Goal: Find specific page/section: Find specific page/section

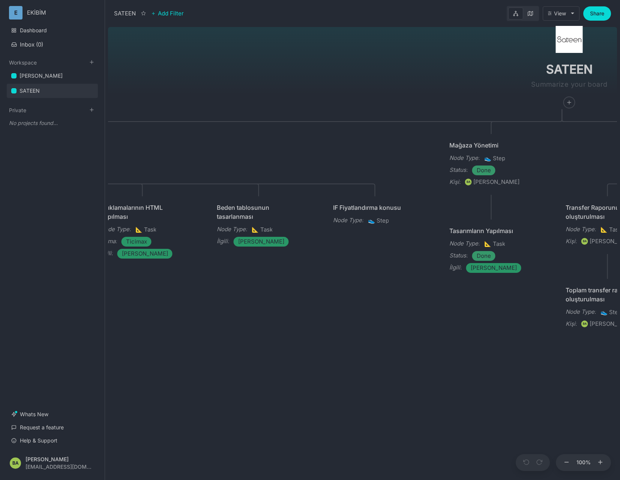
drag, startPoint x: 307, startPoint y: 347, endPoint x: 510, endPoint y: 319, distance: 204.8
click at [517, 319] on div "SATEEN ÜRÜN Node Type : 👟 Step Mağaza Yönetimi Node Type : 👟 Step Status : Done…" at bounding box center [362, 252] width 509 height 456
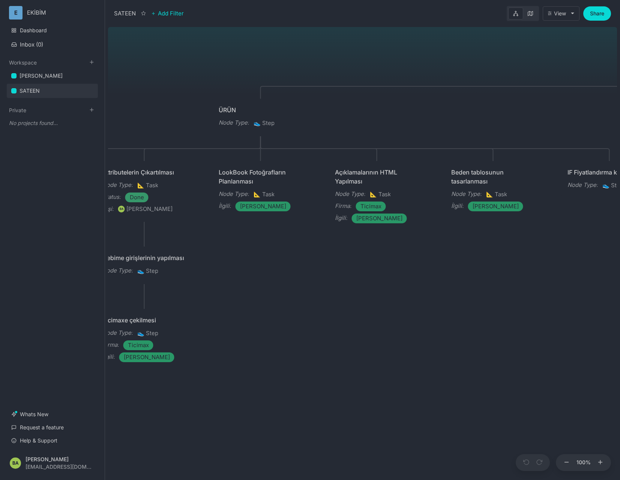
drag, startPoint x: 506, startPoint y: 303, endPoint x: 534, endPoint y: 275, distance: 39.8
click at [574, 296] on div "SATEEN ÜRÜN Node Type : 👟 Step Mağaza Yönetimi Node Type : 👟 Step Status : Done…" at bounding box center [362, 252] width 509 height 456
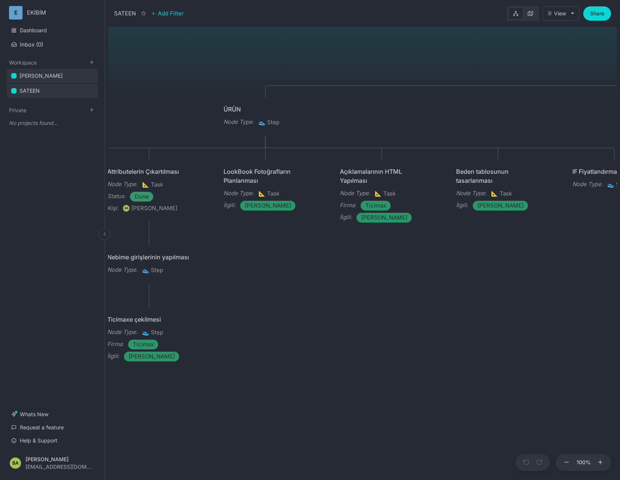
click at [63, 80] on link "[PERSON_NAME]" at bounding box center [52, 76] width 91 height 14
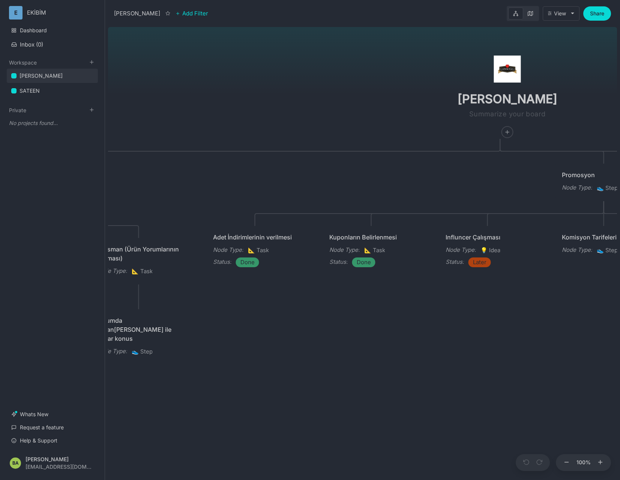
drag, startPoint x: 414, startPoint y: 304, endPoint x: 533, endPoint y: 306, distance: 118.9
click at [533, 306] on div "ÇAPANOĞLU ÜRÜN Node Type : 👟 Step Status : Done Promosyon Node Type : 👟 Step Ma…" at bounding box center [362, 252] width 509 height 456
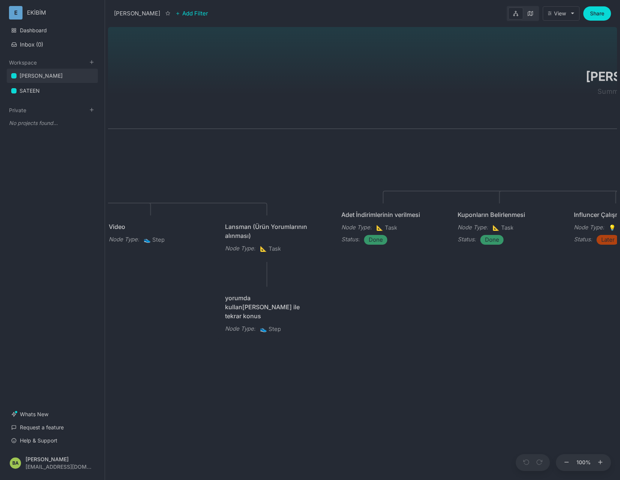
drag, startPoint x: 467, startPoint y: 306, endPoint x: 577, endPoint y: 274, distance: 115.0
click at [596, 279] on div "ÇAPANOĞLU ÜRÜN Node Type : 👟 Step Status : Done Promosyon Node Type : 👟 Step Ma…" at bounding box center [362, 252] width 509 height 456
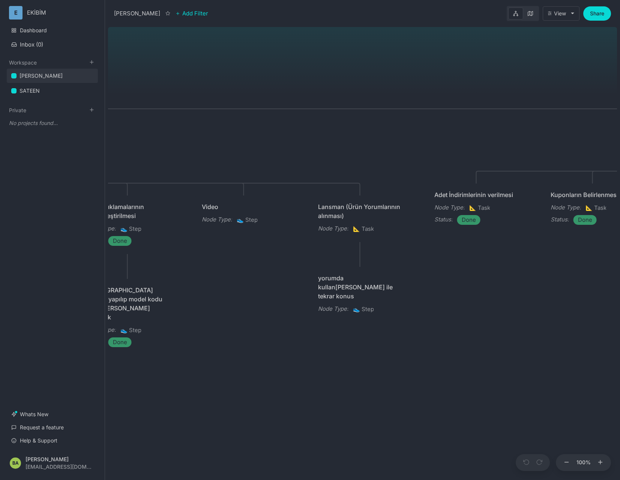
drag, startPoint x: 439, startPoint y: 300, endPoint x: 527, endPoint y: 281, distance: 89.3
click at [527, 282] on div "ÇAPANOĞLU ÜRÜN Node Type : 👟 Step Status : Done Promosyon Node Type : 👟 Step Ma…" at bounding box center [362, 252] width 509 height 456
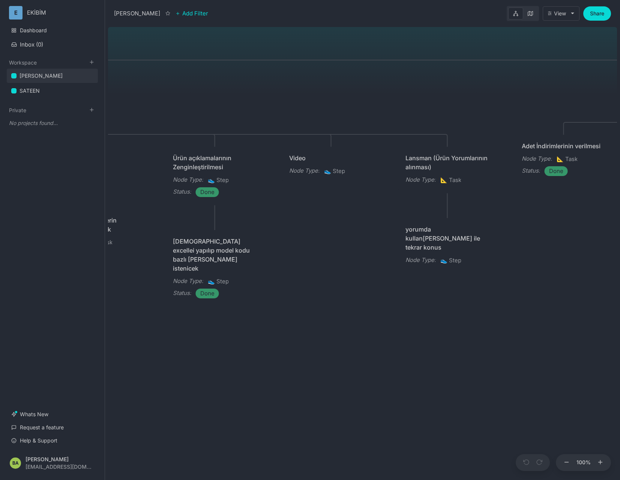
drag, startPoint x: 474, startPoint y: 317, endPoint x: 567, endPoint y: 264, distance: 107.8
click at [572, 262] on div "ÇAPANOĞLU ÜRÜN Node Type : 👟 Step Status : Done Promosyon Node Type : 👟 Step Ma…" at bounding box center [362, 252] width 509 height 456
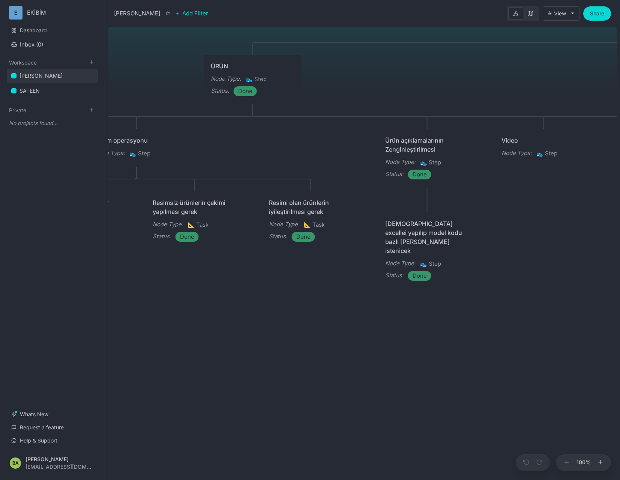
drag, startPoint x: 370, startPoint y: 301, endPoint x: 443, endPoint y: 306, distance: 73.3
click at [613, 297] on div "ÇAPANOĞLU ÜRÜN Node Type : 👟 Step Status : Done Promosyon Node Type : 👟 Step Ma…" at bounding box center [362, 252] width 509 height 456
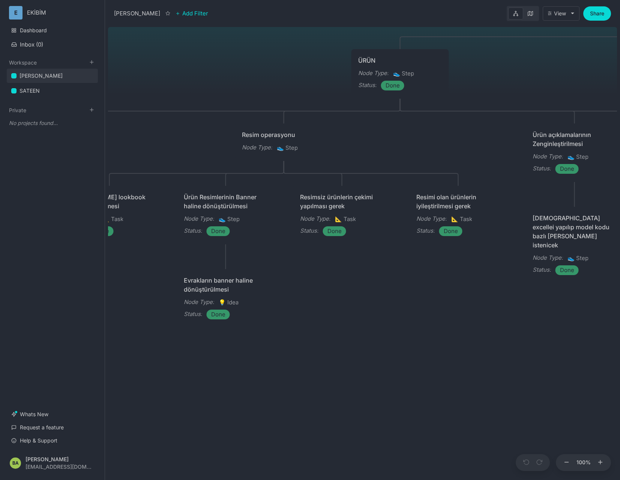
drag, startPoint x: 325, startPoint y: 314, endPoint x: 547, endPoint y: 296, distance: 222.7
click at [556, 294] on div "ÇAPANOĞLU ÜRÜN Node Type : 👟 Step Status : Done Promosyon Node Type : 👟 Step Ma…" at bounding box center [362, 252] width 509 height 456
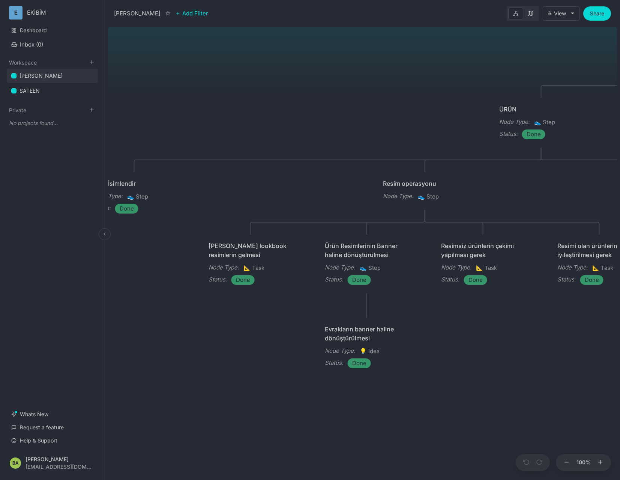
drag, startPoint x: 415, startPoint y: 298, endPoint x: 59, endPoint y: 273, distance: 357.1
click at [108, 301] on div "ÇAPANOĞLU ÜRÜN Node Type : 👟 Step Status : Done Promosyon Node Type : 👟 Step Ma…" at bounding box center [362, 252] width 509 height 456
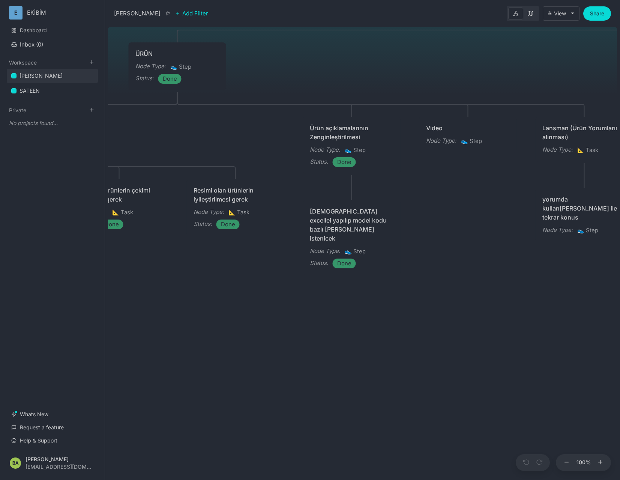
drag, startPoint x: 437, startPoint y: 343, endPoint x: 140, endPoint y: 260, distance: 308.7
click at [177, 262] on div "ÇAPANOĞLU ÜRÜN Node Type : 👟 Step Status : Done Promosyon Node Type : 👟 Step Ma…" at bounding box center [362, 252] width 509 height 456
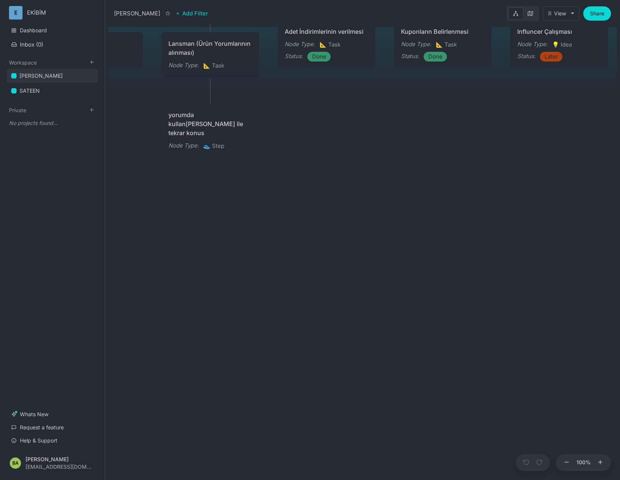
drag, startPoint x: 366, startPoint y: 295, endPoint x: 293, endPoint y: 303, distance: 73.3
click at [222, 304] on div "ÇAPANOĞLU ÜRÜN Node Type : 👟 Step Status : Done Promosyon Node Type : 👟 Step Ma…" at bounding box center [362, 252] width 509 height 456
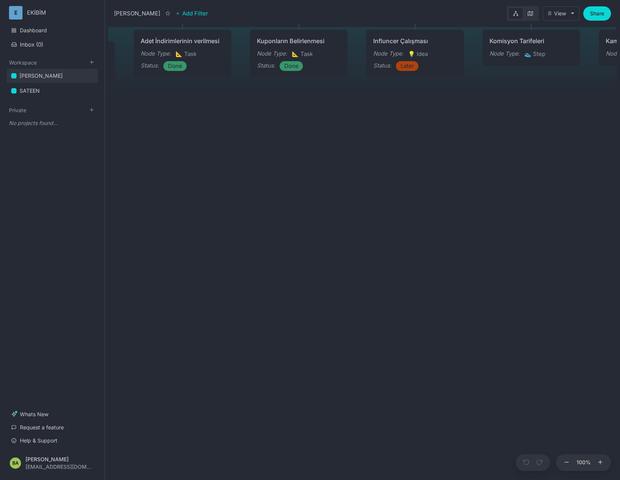
drag, startPoint x: 486, startPoint y: 271, endPoint x: 233, endPoint y: 348, distance: 264.2
click at [232, 350] on div "ÇAPANOĞLU ÜRÜN Node Type : 👟 Step Status : Done Promosyon Node Type : 👟 Step Ma…" at bounding box center [362, 252] width 509 height 456
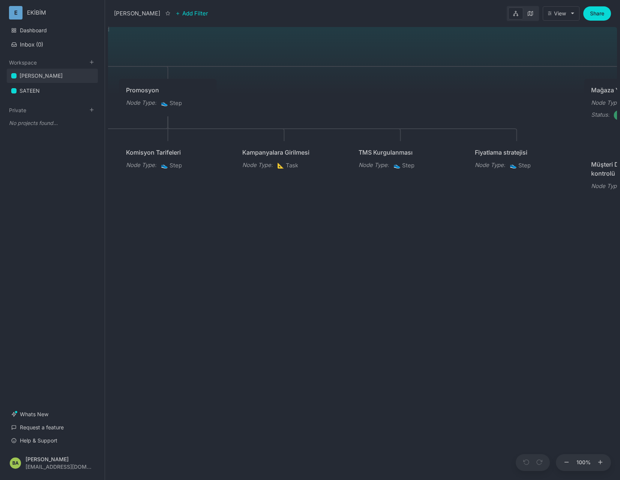
drag, startPoint x: 397, startPoint y: 295, endPoint x: 250, endPoint y: 322, distance: 149.7
click at [250, 322] on div "ÇAPANOĞLU ÜRÜN Node Type : 👟 Step Status : Done Promosyon Node Type : 👟 Step Ma…" at bounding box center [362, 252] width 509 height 456
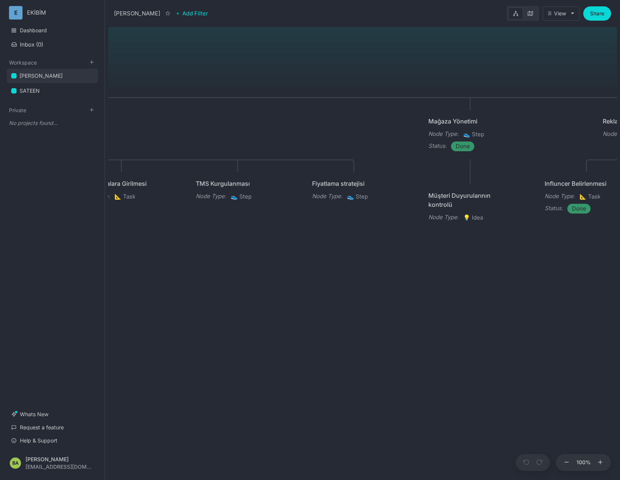
drag, startPoint x: 419, startPoint y: 300, endPoint x: 284, endPoint y: 304, distance: 135.1
click at [284, 304] on div "ÇAPANOĞLU ÜRÜN Node Type : 👟 Step Status : Done Promosyon Node Type : 👟 Step Ma…" at bounding box center [362, 252] width 509 height 456
